Goal: Information Seeking & Learning: Check status

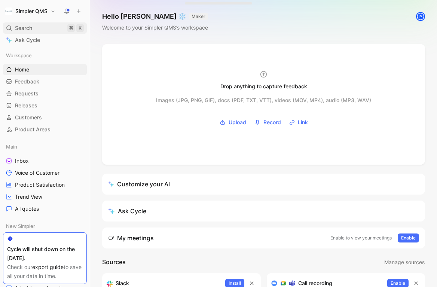
click at [22, 32] on span "Search" at bounding box center [23, 28] width 17 height 9
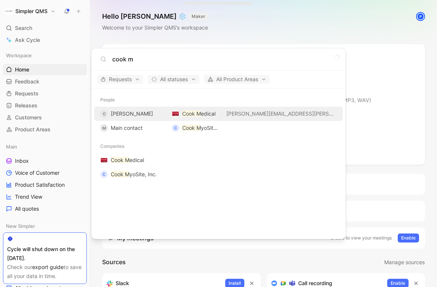
type input "cook m"
click at [133, 115] on span "[PERSON_NAME]" at bounding box center [132, 113] width 42 height 6
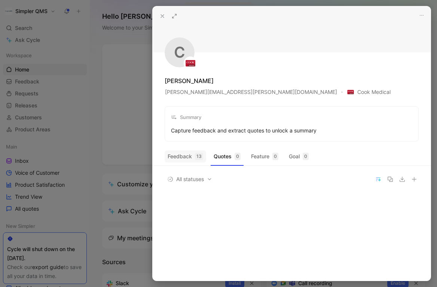
click at [185, 157] on button "Feedback 13" at bounding box center [186, 157] width 42 height 12
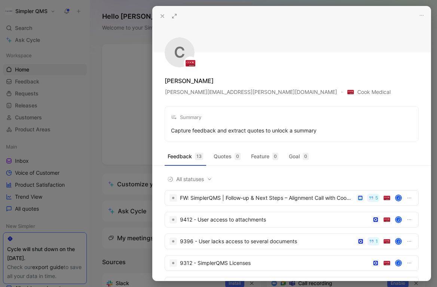
click at [105, 86] on div at bounding box center [218, 143] width 437 height 287
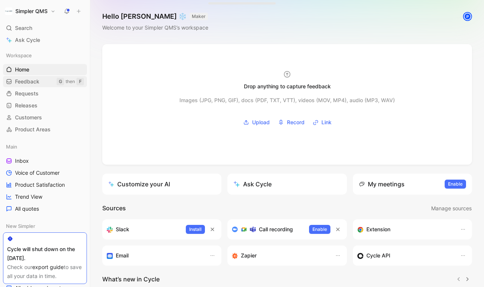
click at [22, 81] on span "Feedback" at bounding box center [27, 81] width 24 height 7
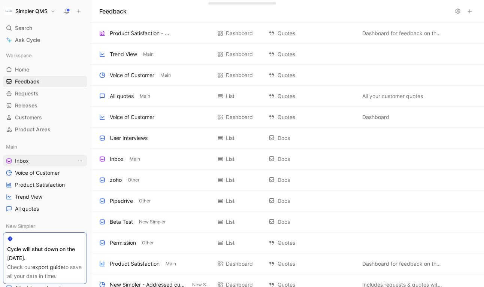
click at [21, 164] on span "Inbox" at bounding box center [22, 160] width 14 height 7
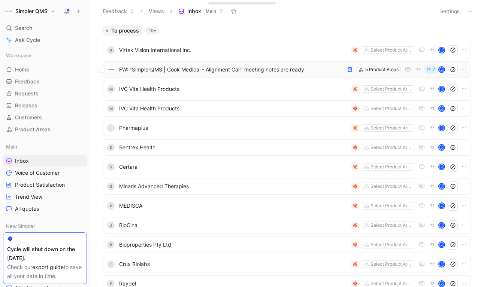
click at [212, 70] on span "FW: "SimplerQMS | Cook Medical - Alignment Call" meeting notes are ready" at bounding box center [231, 69] width 224 height 9
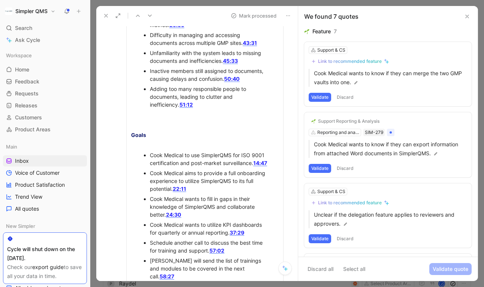
scroll to position [748, 0]
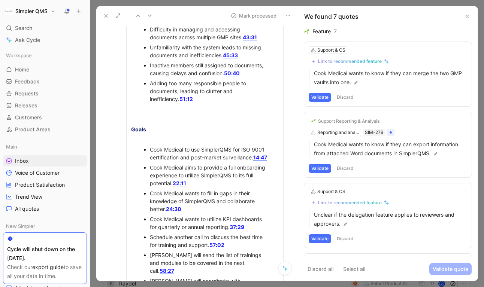
click at [106, 15] on use at bounding box center [106, 15] width 3 height 3
